Goal: Navigation & Orientation: Find specific page/section

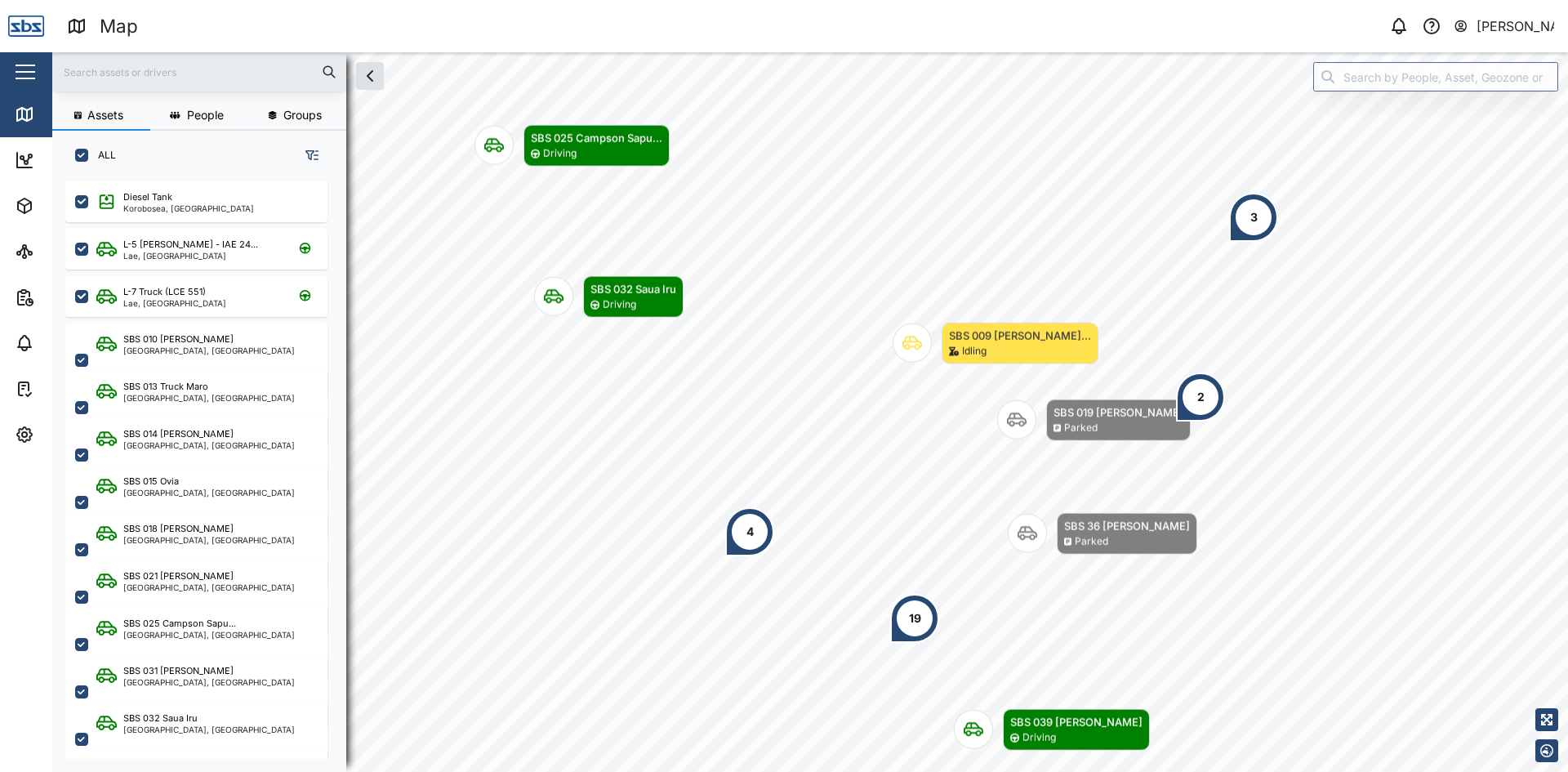
scroll to position [572, 255]
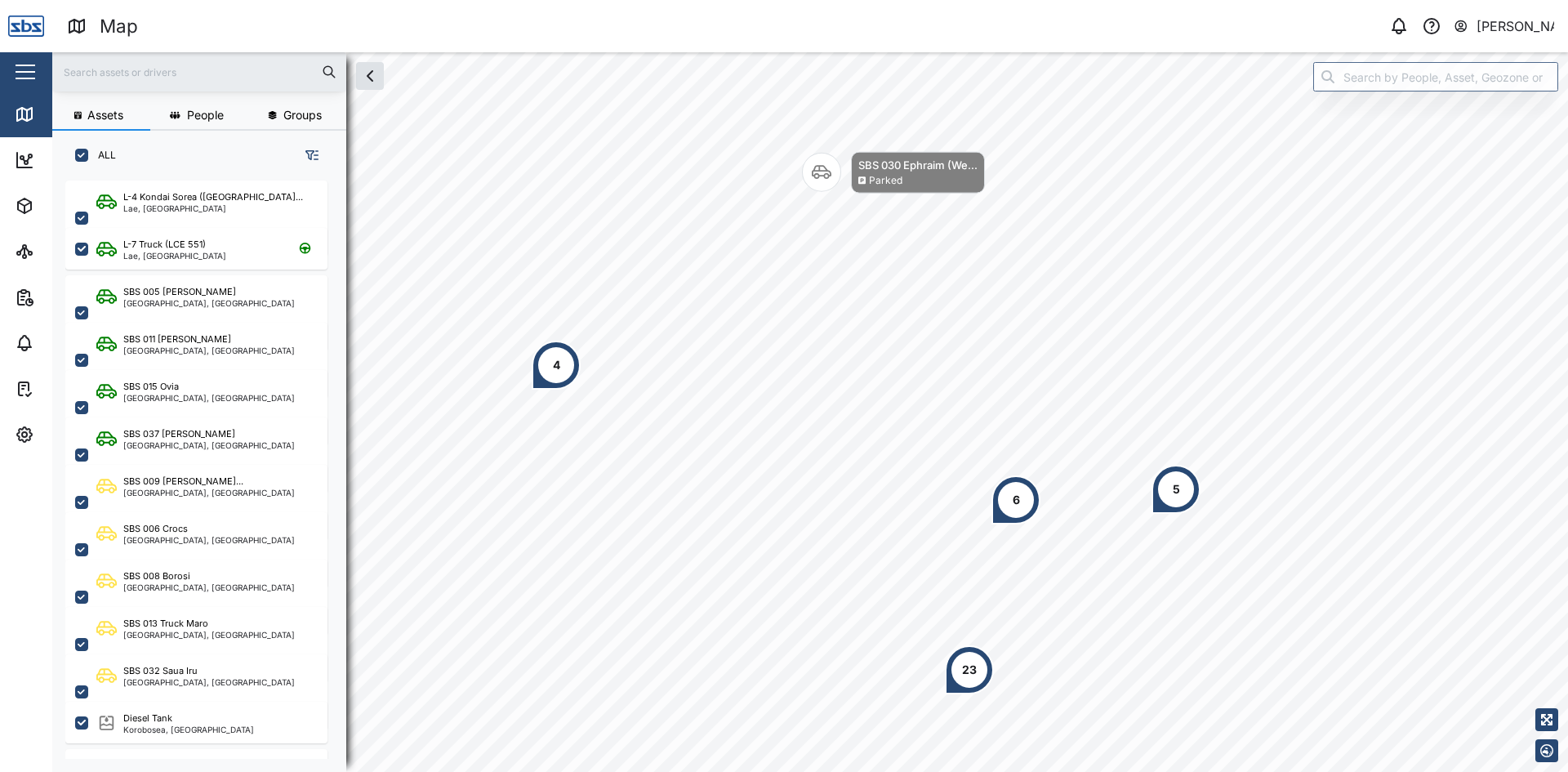
click at [557, 373] on div "4" at bounding box center [557, 365] width 8 height 18
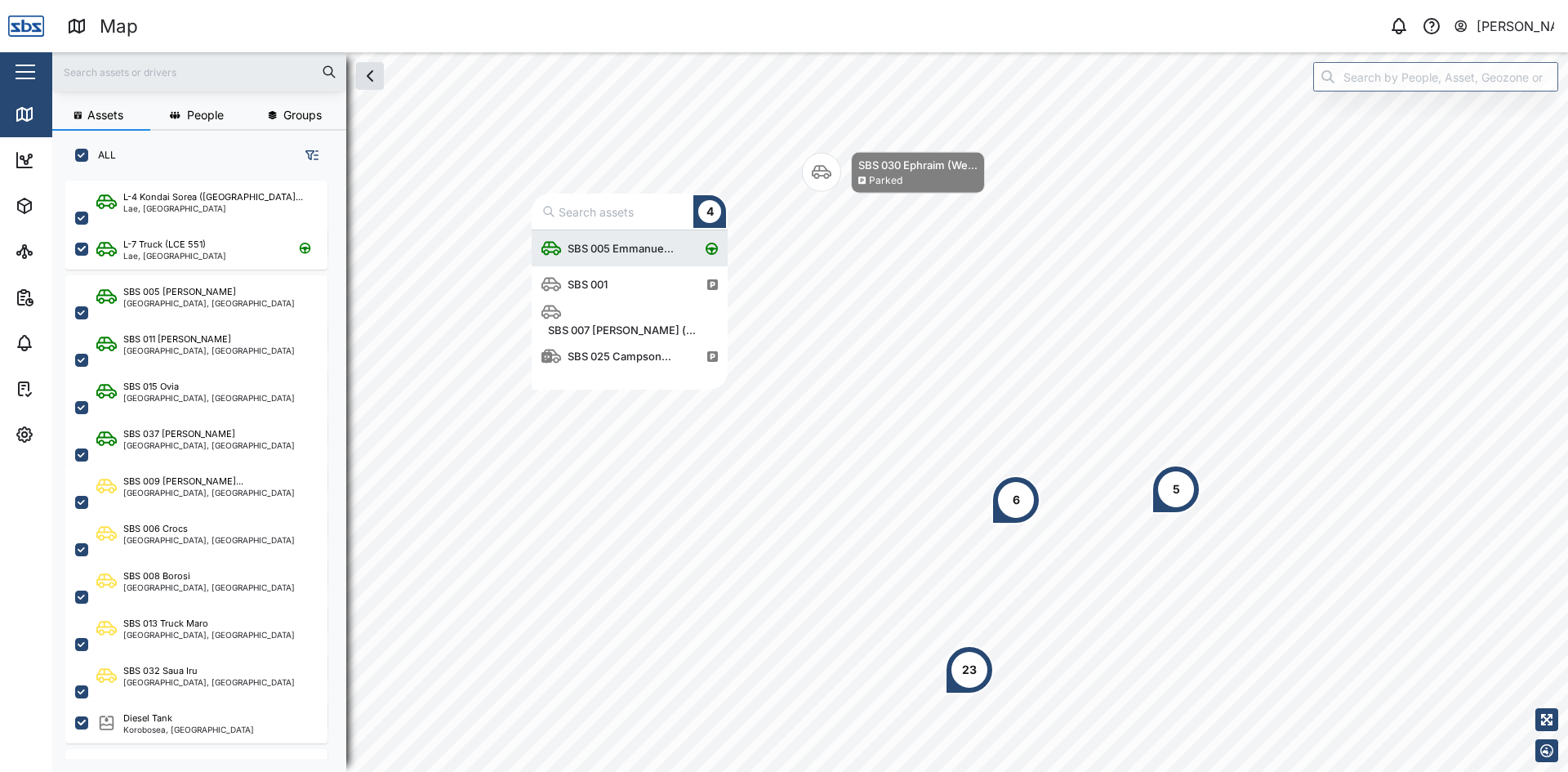
scroll to position [147, 183]
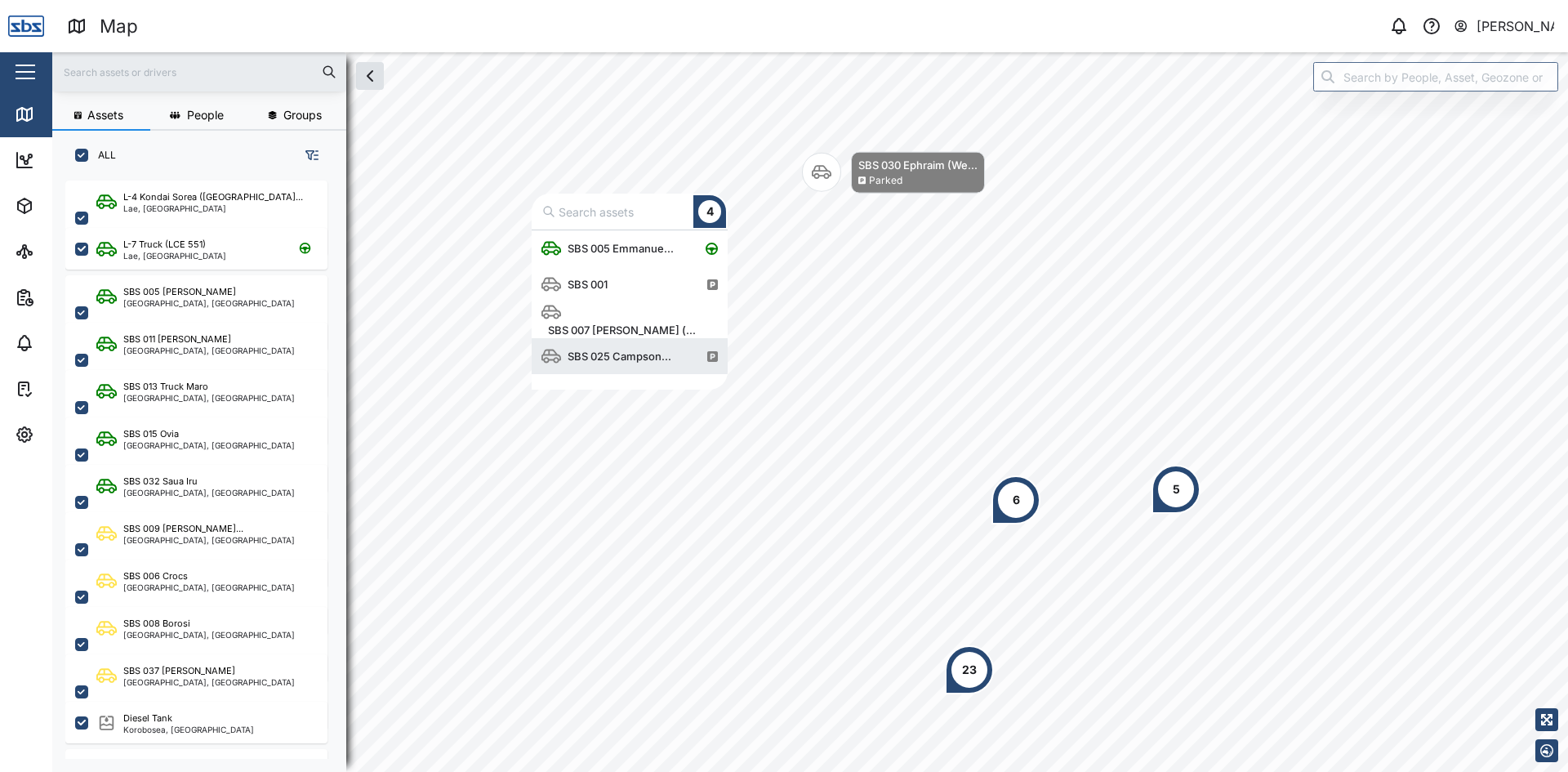
click at [1020, 503] on div "6" at bounding box center [1016, 500] width 49 height 49
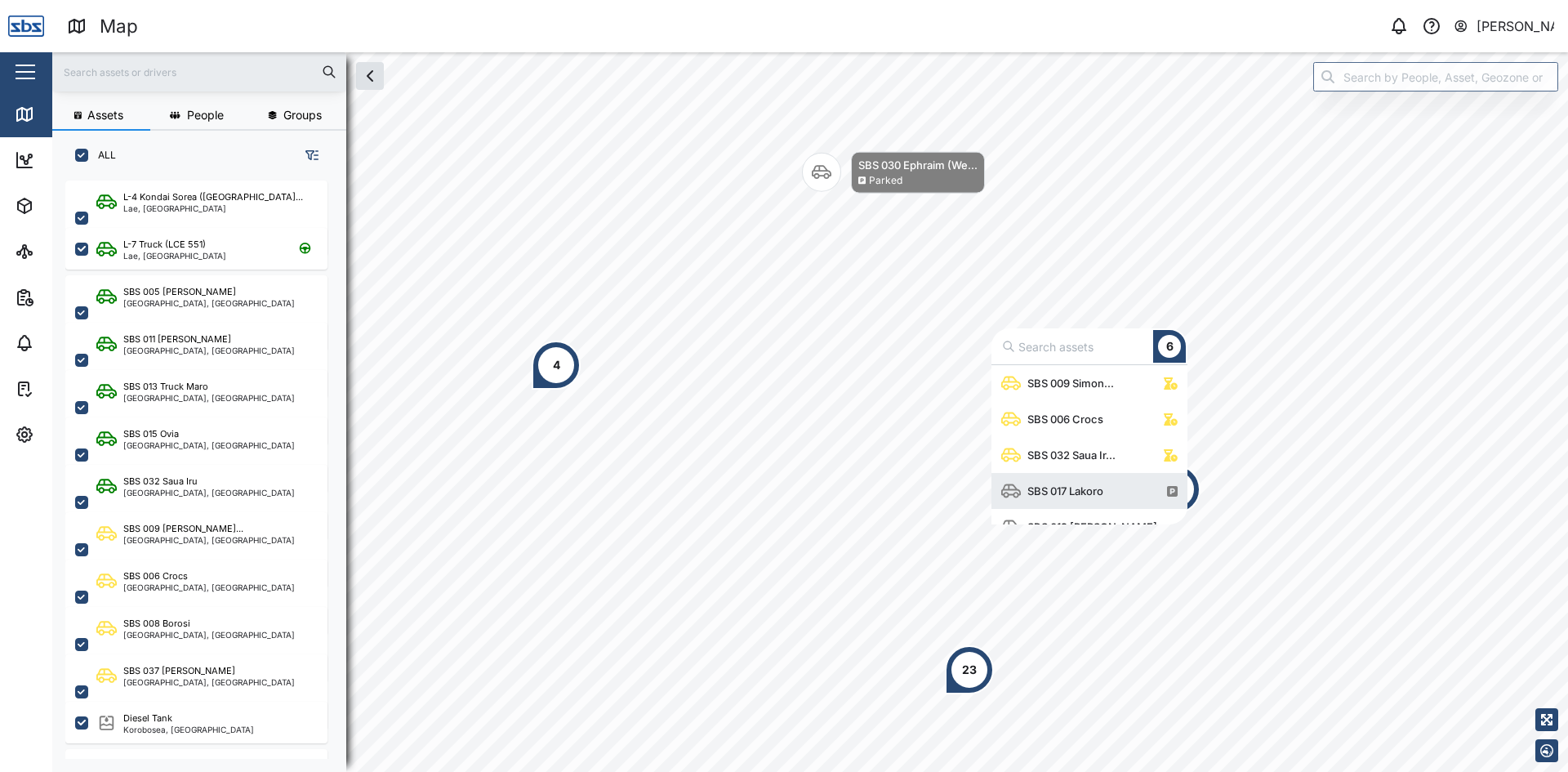
scroll to position [57, 0]
click at [1176, 491] on div "5" at bounding box center [1177, 489] width 8 height 18
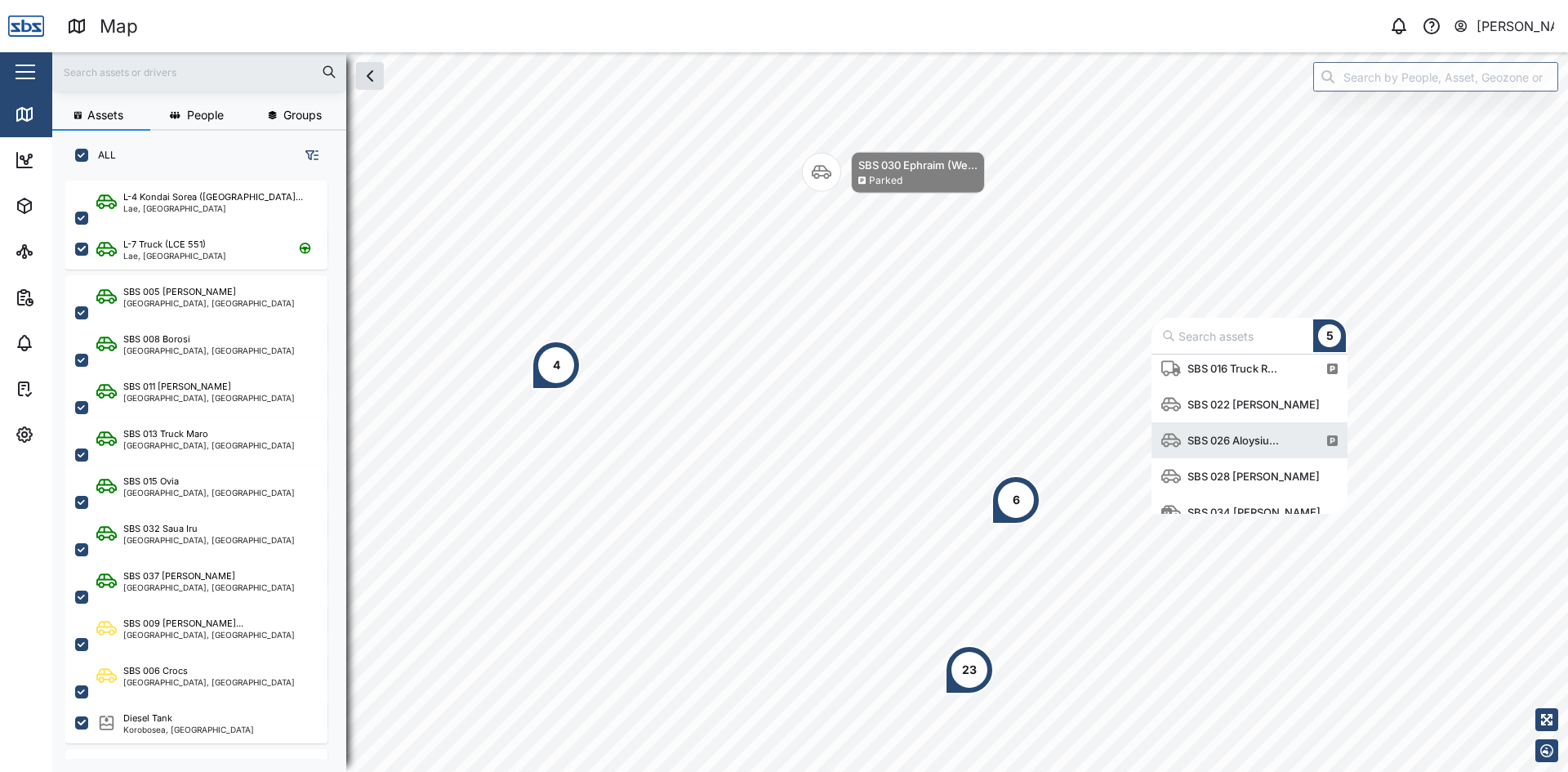
scroll to position [0, 0]
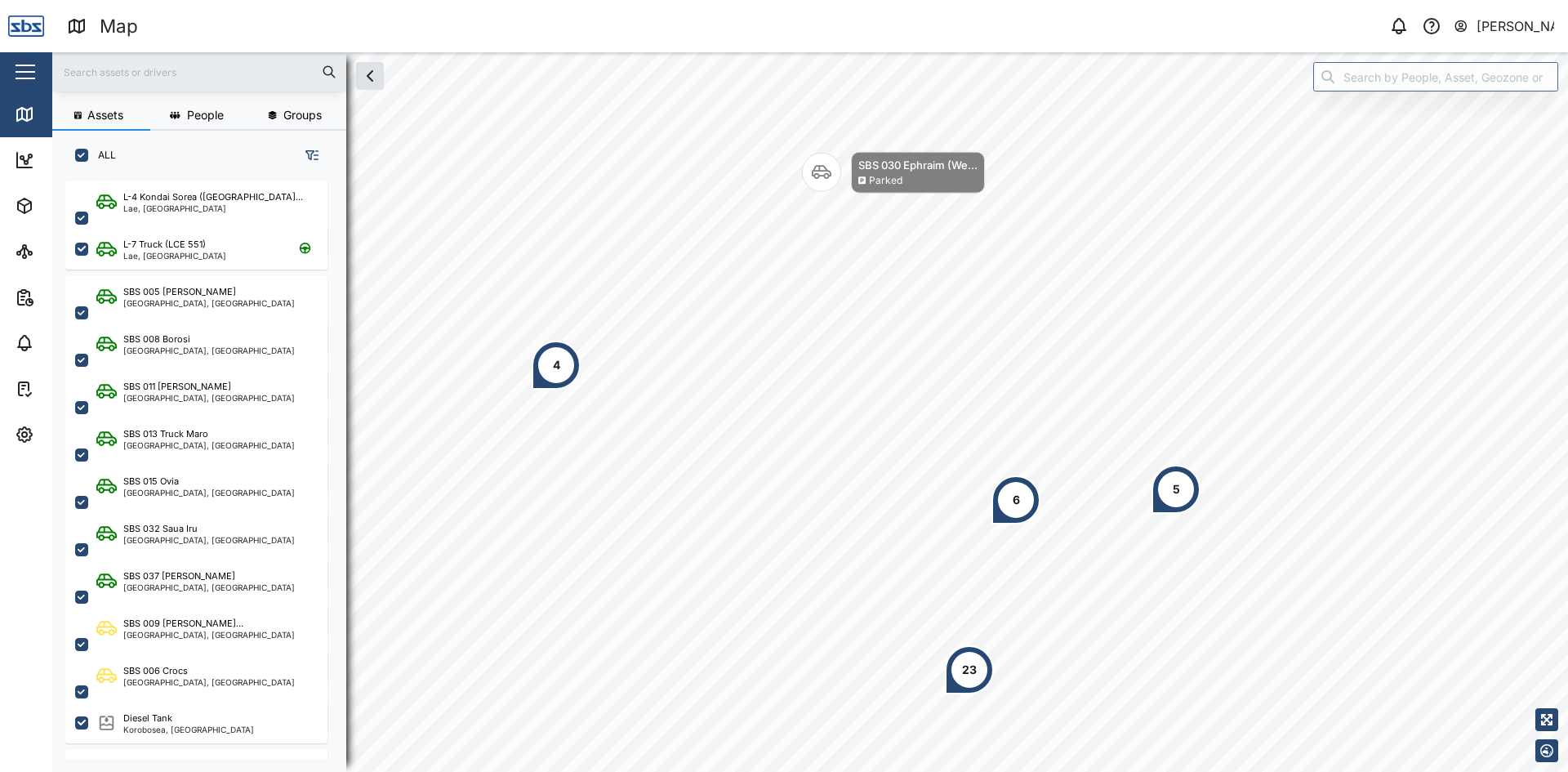
click at [960, 679] on div "23" at bounding box center [970, 670] width 49 height 49
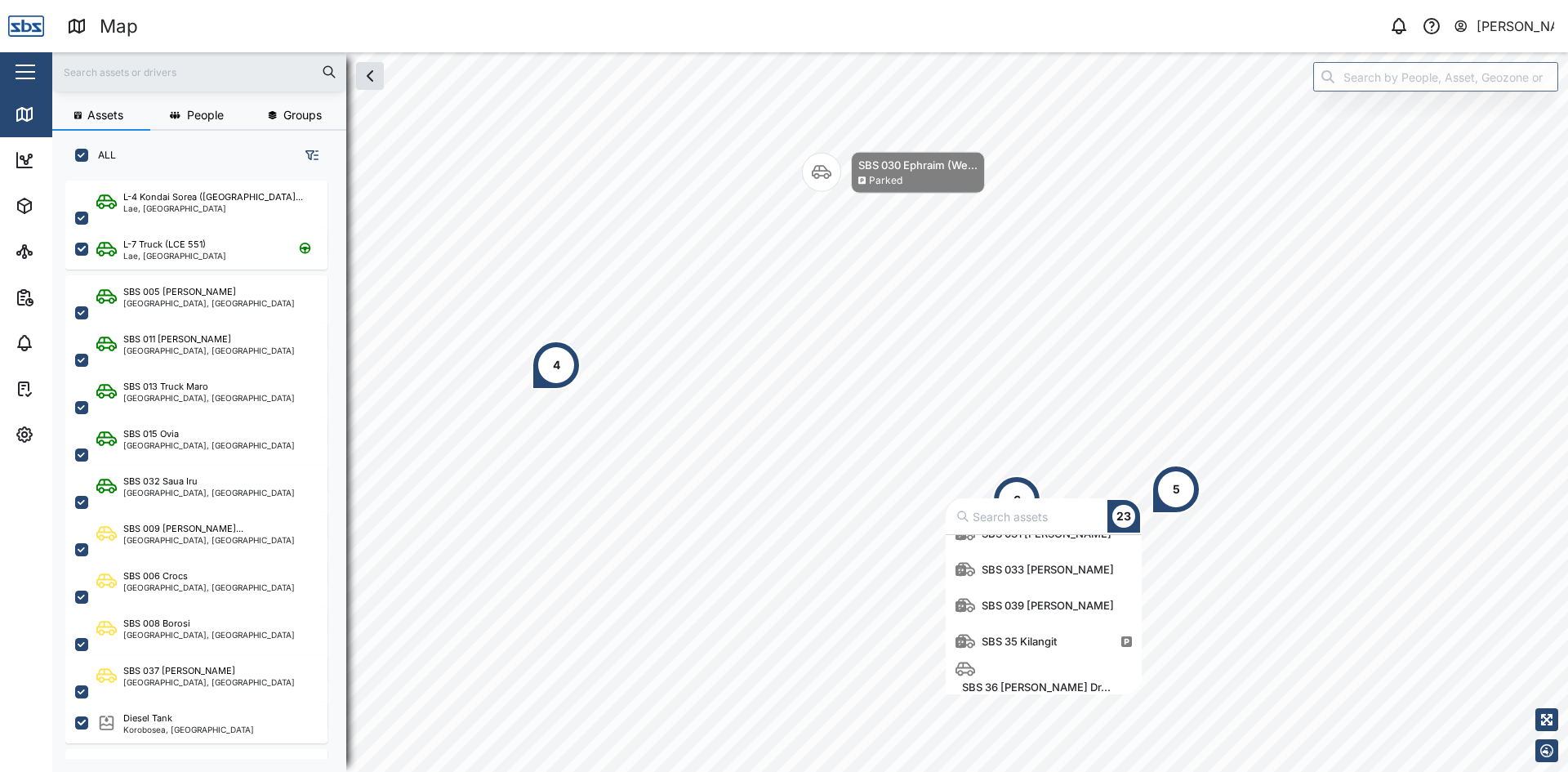
scroll to position [667, 0]
